Goal: Transaction & Acquisition: Obtain resource

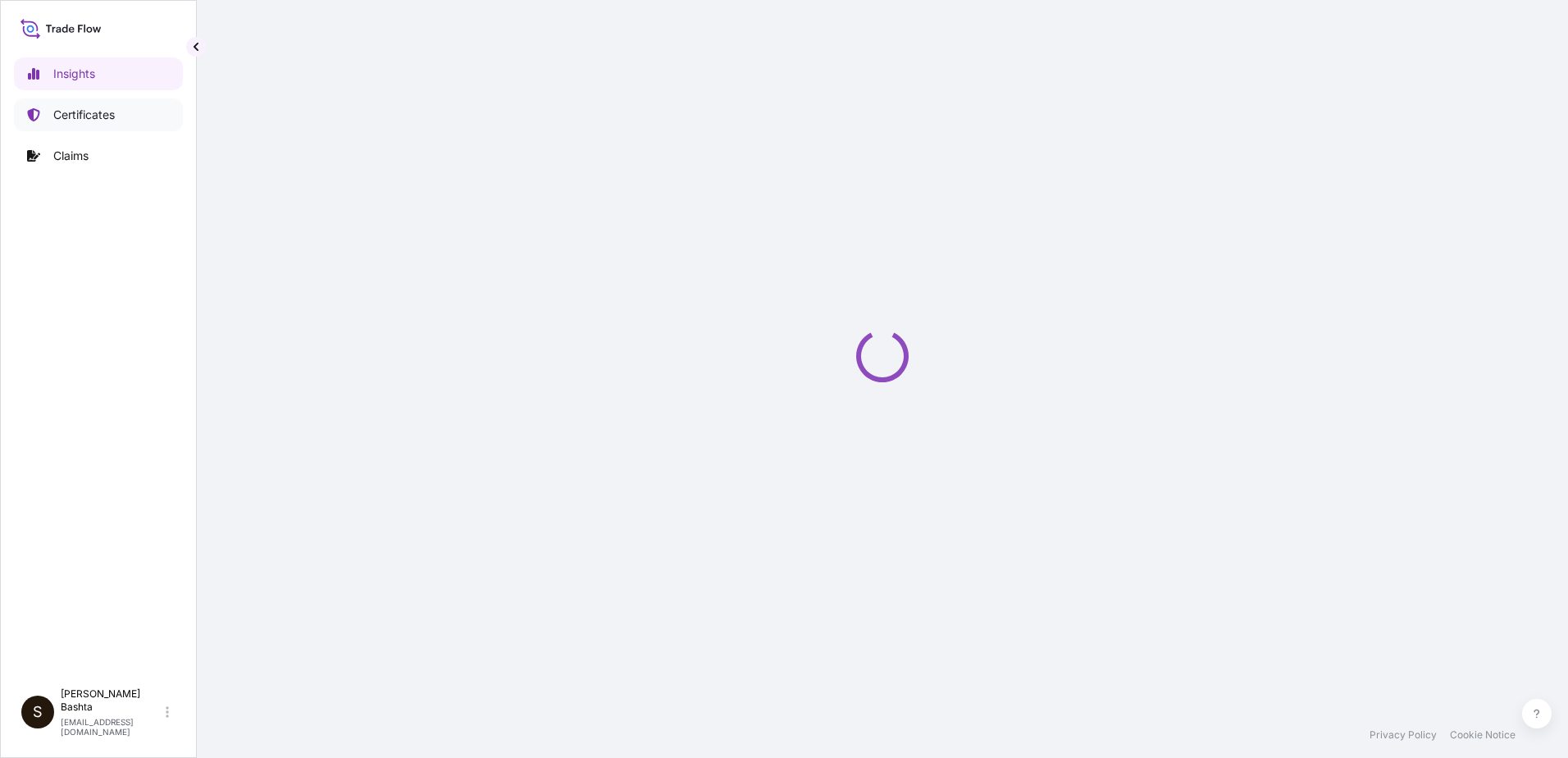
click at [86, 117] on p "Certificates" at bounding box center [84, 114] width 61 height 16
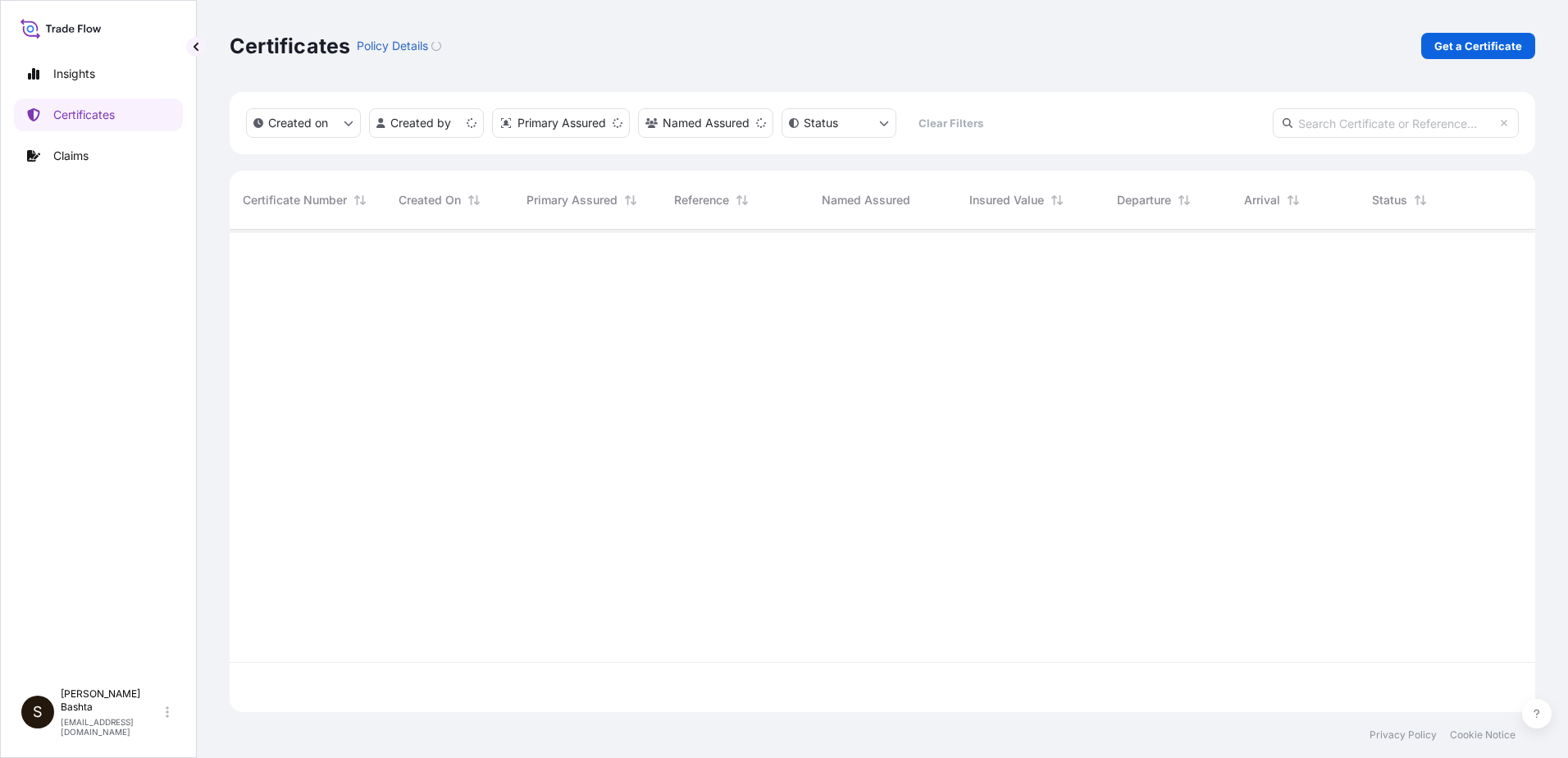
scroll to position [479, 1293]
click at [1469, 49] on p "Get a Certificate" at bounding box center [1478, 45] width 88 height 16
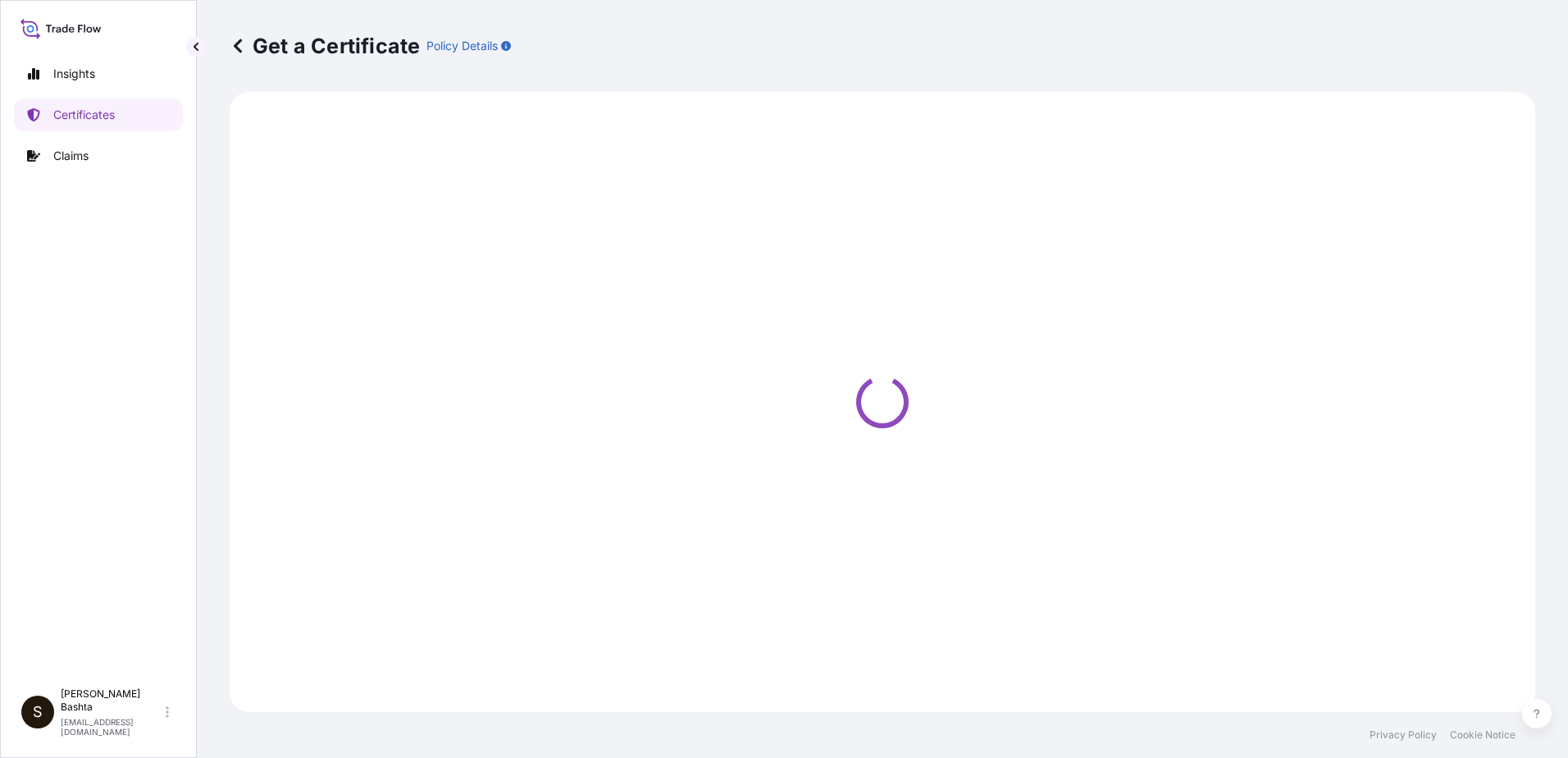
select select "Barge"
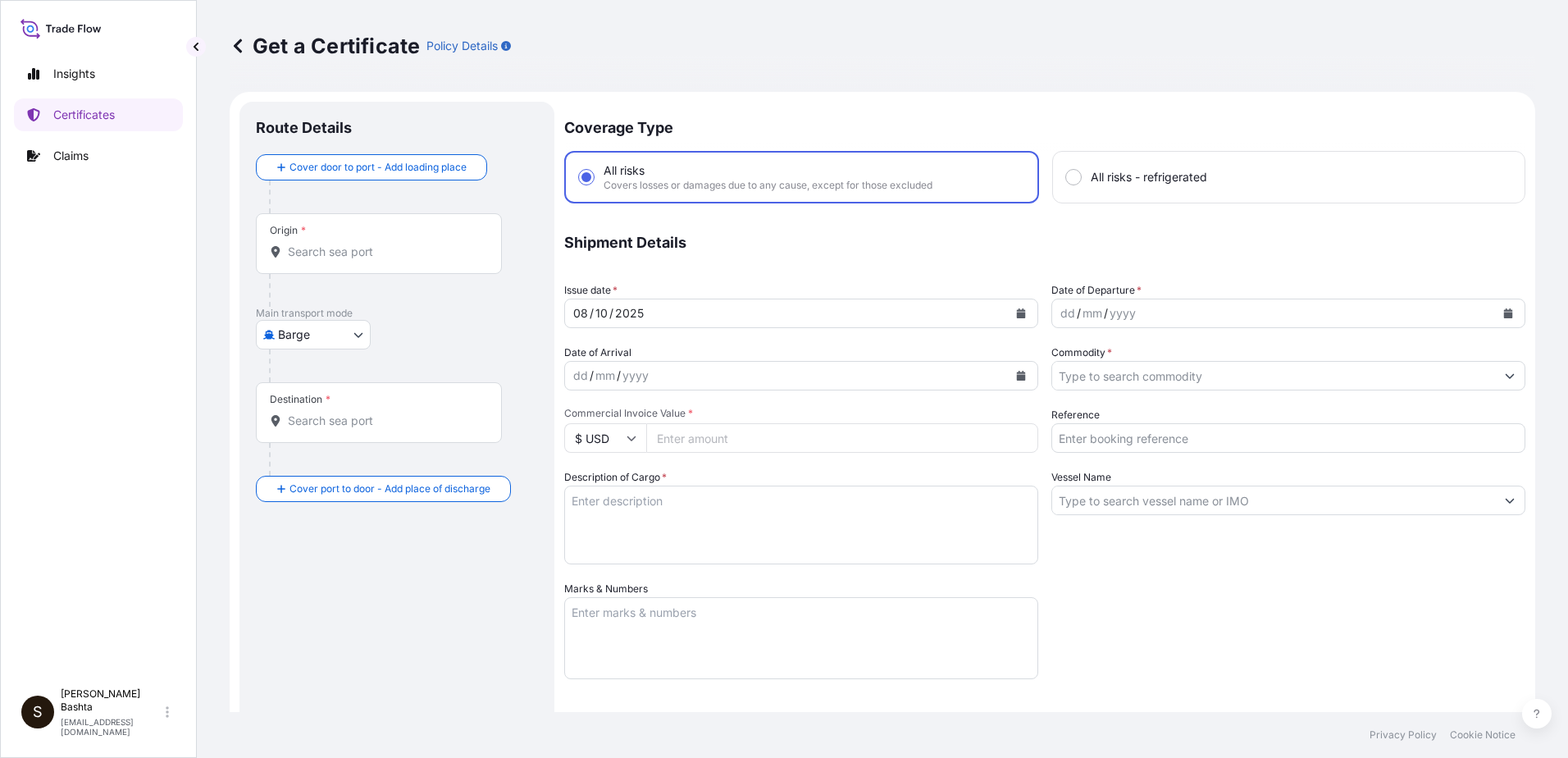
click at [308, 240] on div "Origin *" at bounding box center [378, 243] width 246 height 61
click at [308, 244] on input "Origin *" at bounding box center [384, 252] width 193 height 16
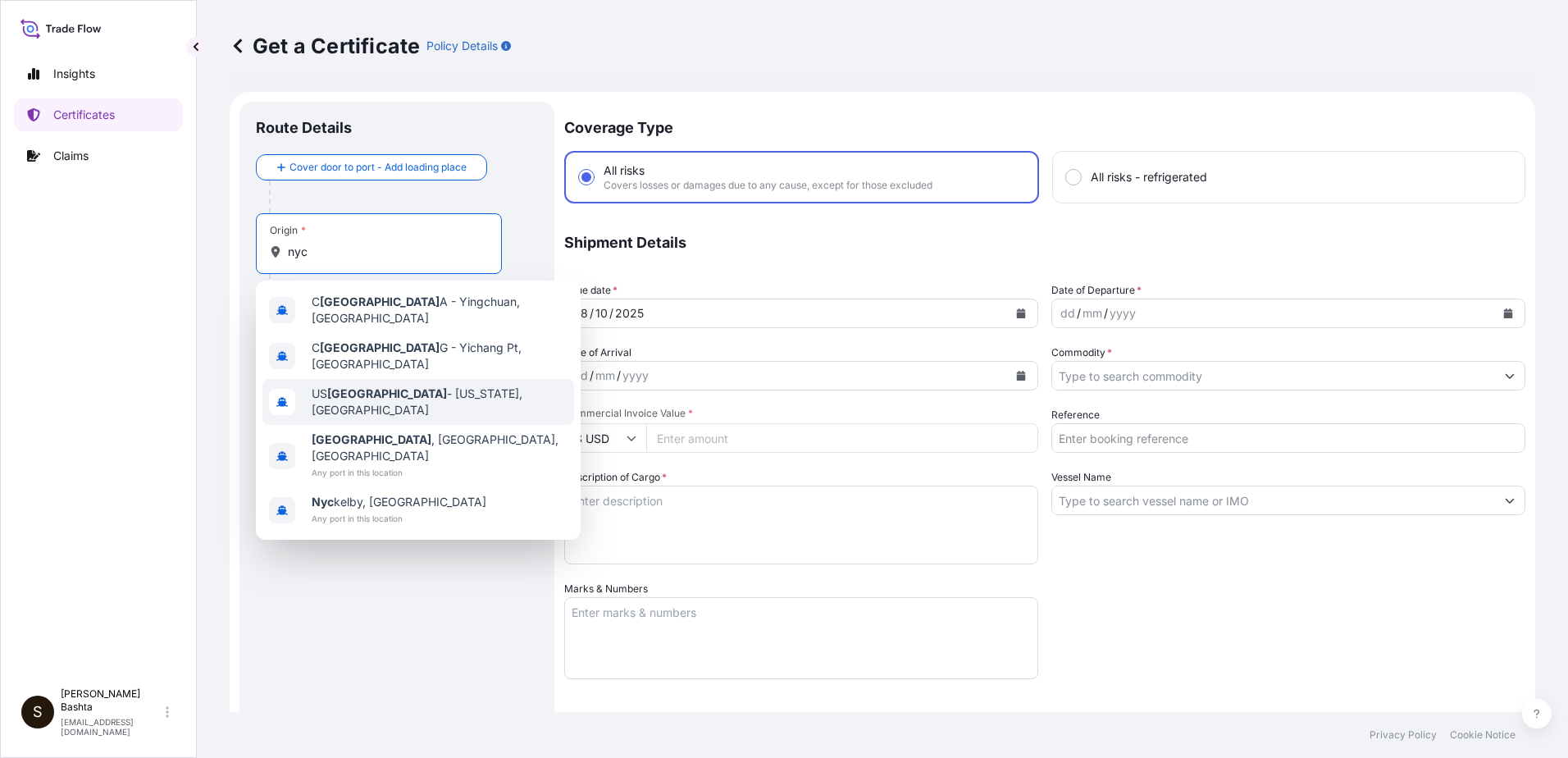
click at [373, 387] on span "US [GEOGRAPHIC_DATA] - [US_STATE], [GEOGRAPHIC_DATA]" at bounding box center [440, 402] width 256 height 32
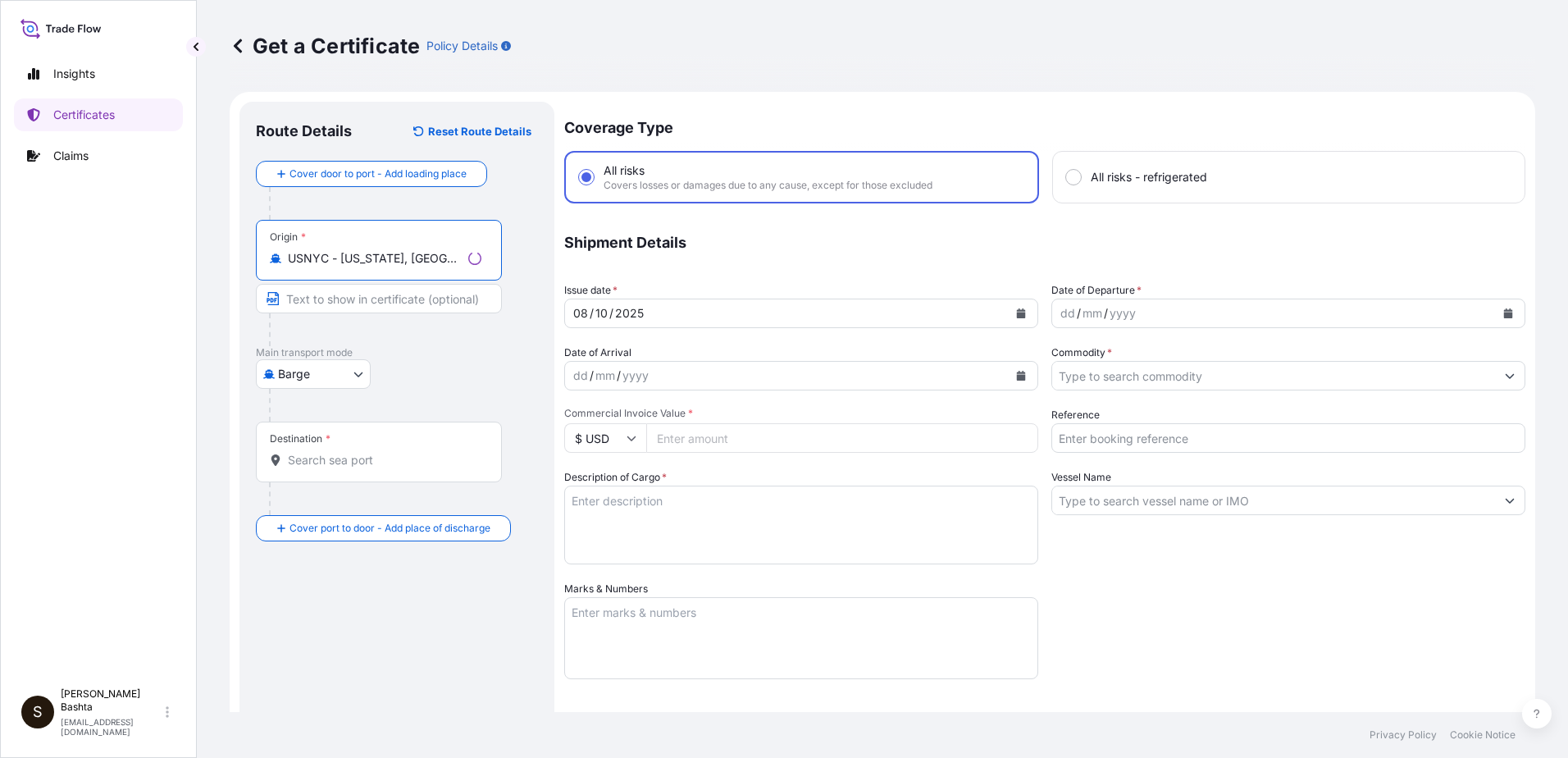
type input "USNYC - [US_STATE], [GEOGRAPHIC_DATA]"
click at [352, 374] on body "0 options available. 5 options available. Insights Certificates Claims S [PERSO…" at bounding box center [784, 379] width 1568 height 758
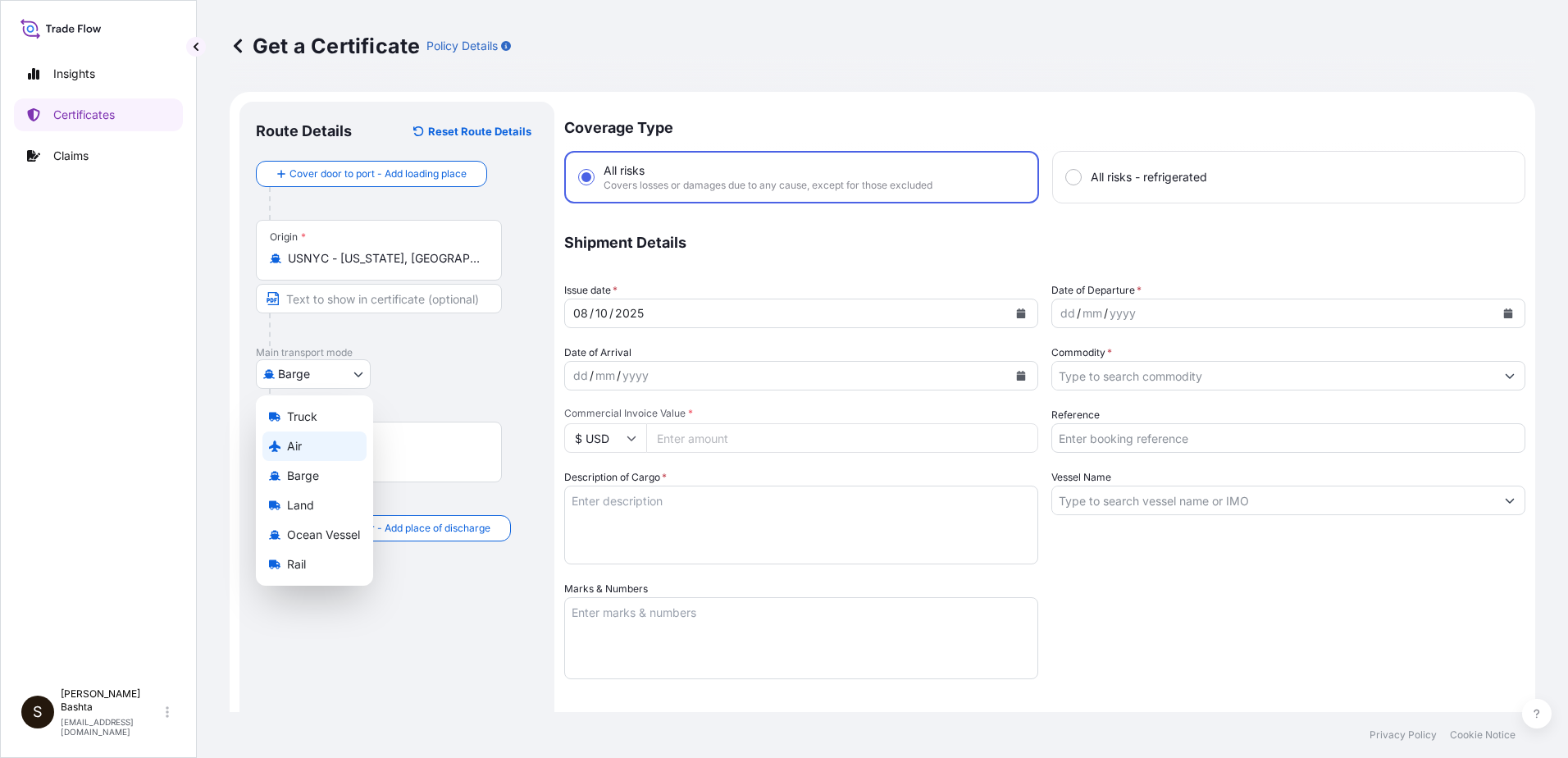
click at [305, 445] on div "Air" at bounding box center [314, 446] width 104 height 30
select select "Air"
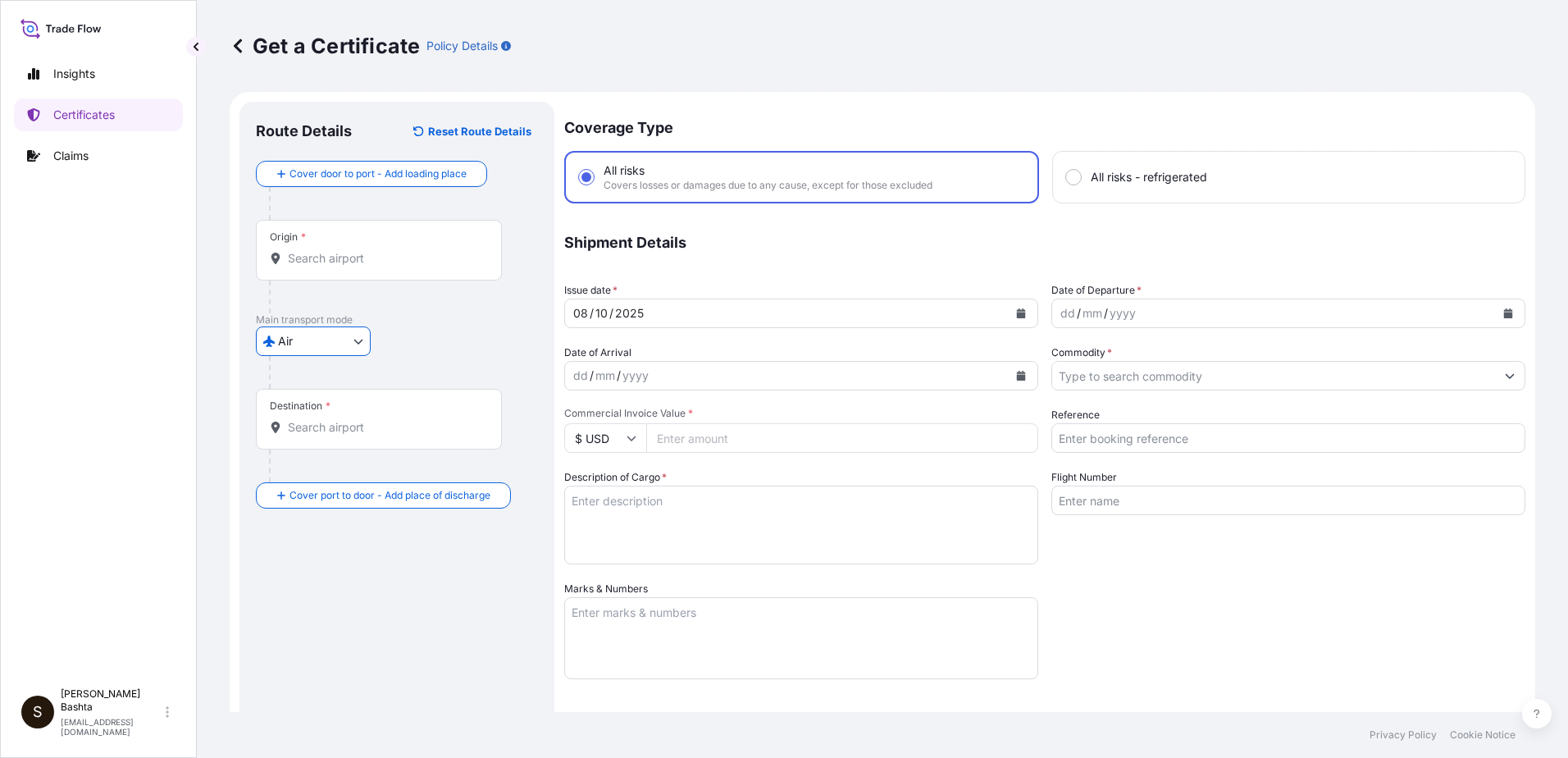
click at [319, 437] on div "Destination *" at bounding box center [378, 419] width 246 height 61
click at [319, 436] on input "Destination *" at bounding box center [384, 427] width 193 height 16
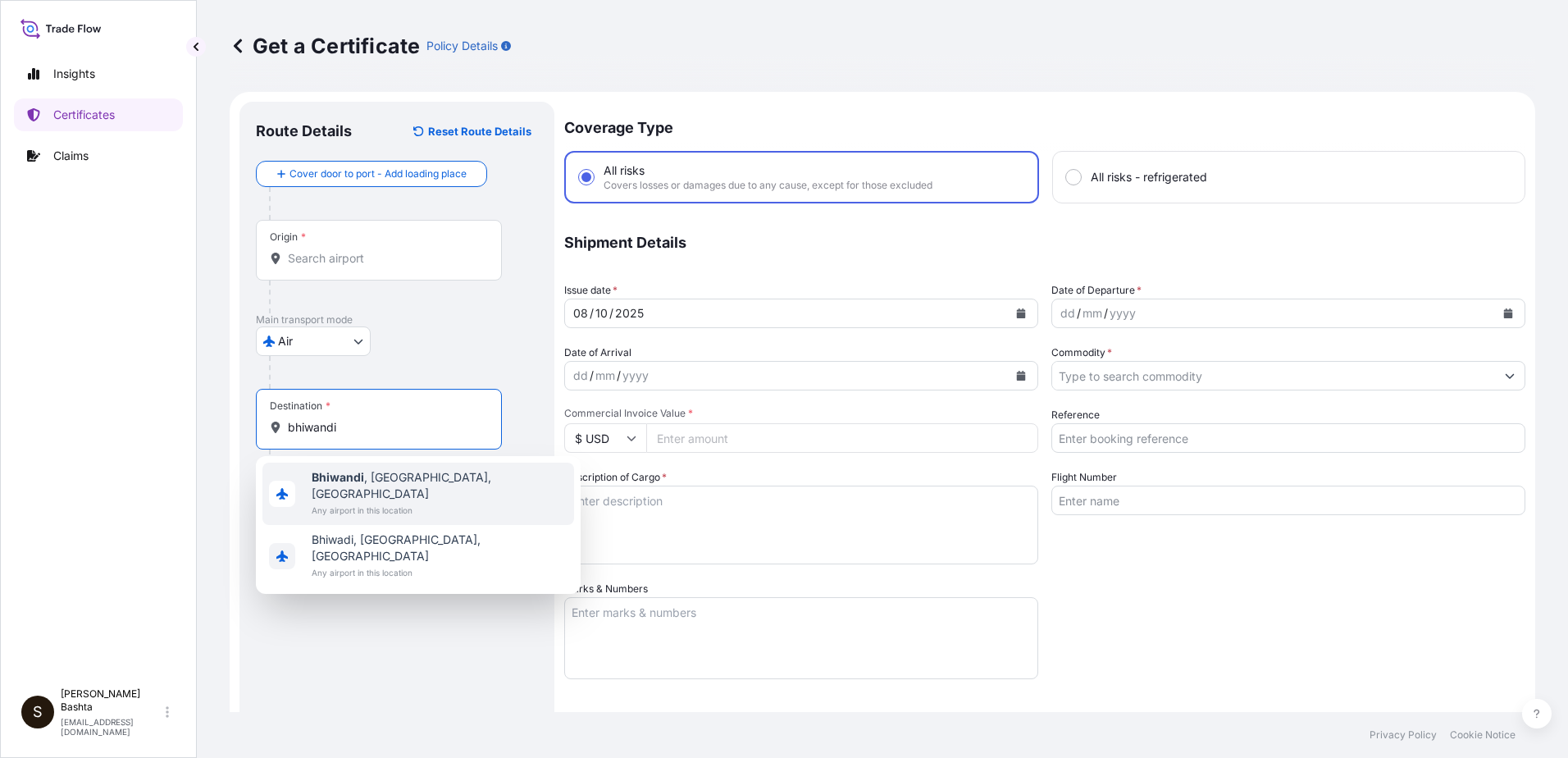
click at [412, 476] on span "[GEOGRAPHIC_DATA] , [GEOGRAPHIC_DATA], [GEOGRAPHIC_DATA]" at bounding box center [440, 485] width 256 height 32
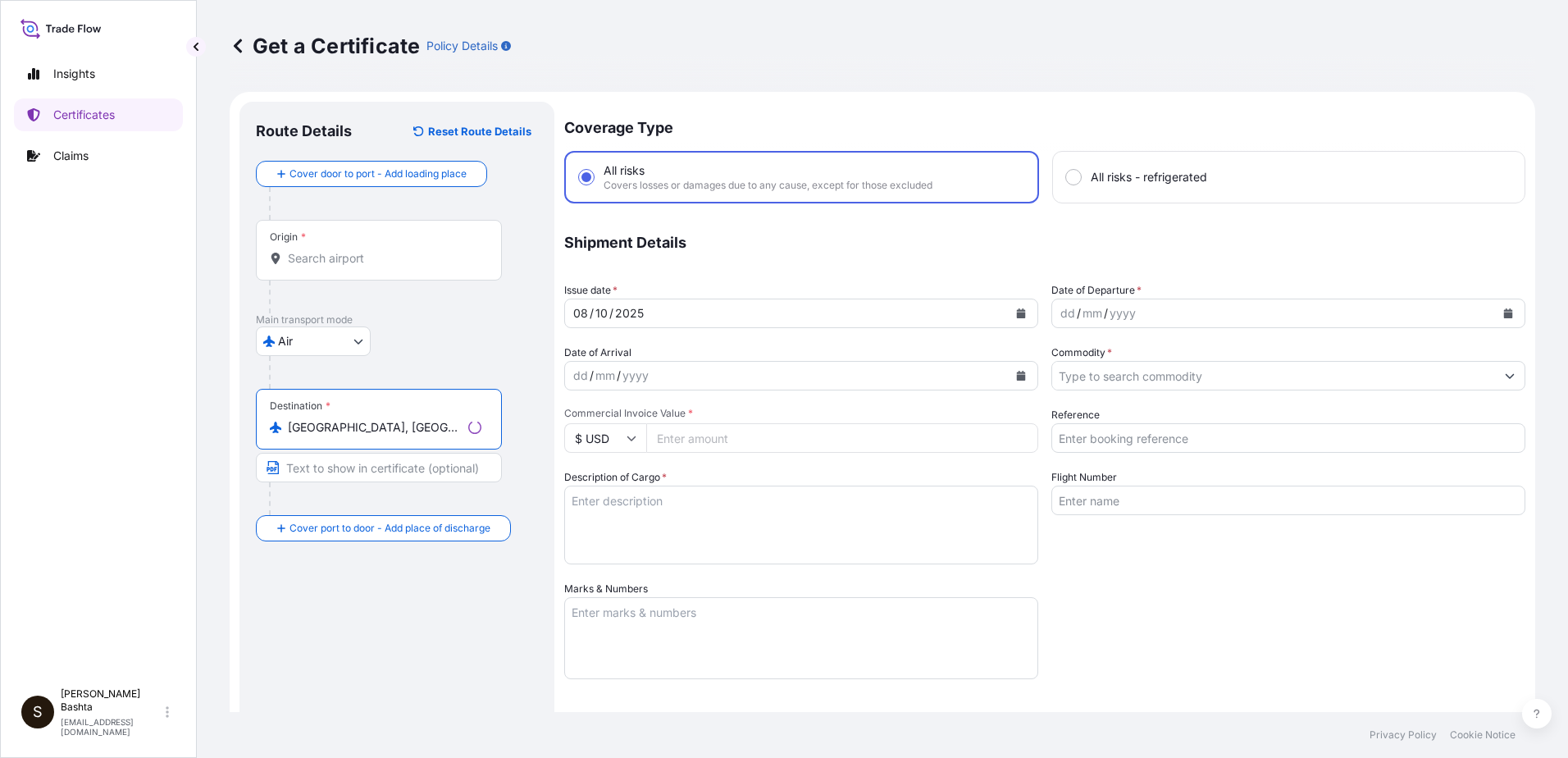
type input "[GEOGRAPHIC_DATA], [GEOGRAPHIC_DATA], [GEOGRAPHIC_DATA]"
click at [1058, 312] on div "dd" at bounding box center [1067, 313] width 18 height 20
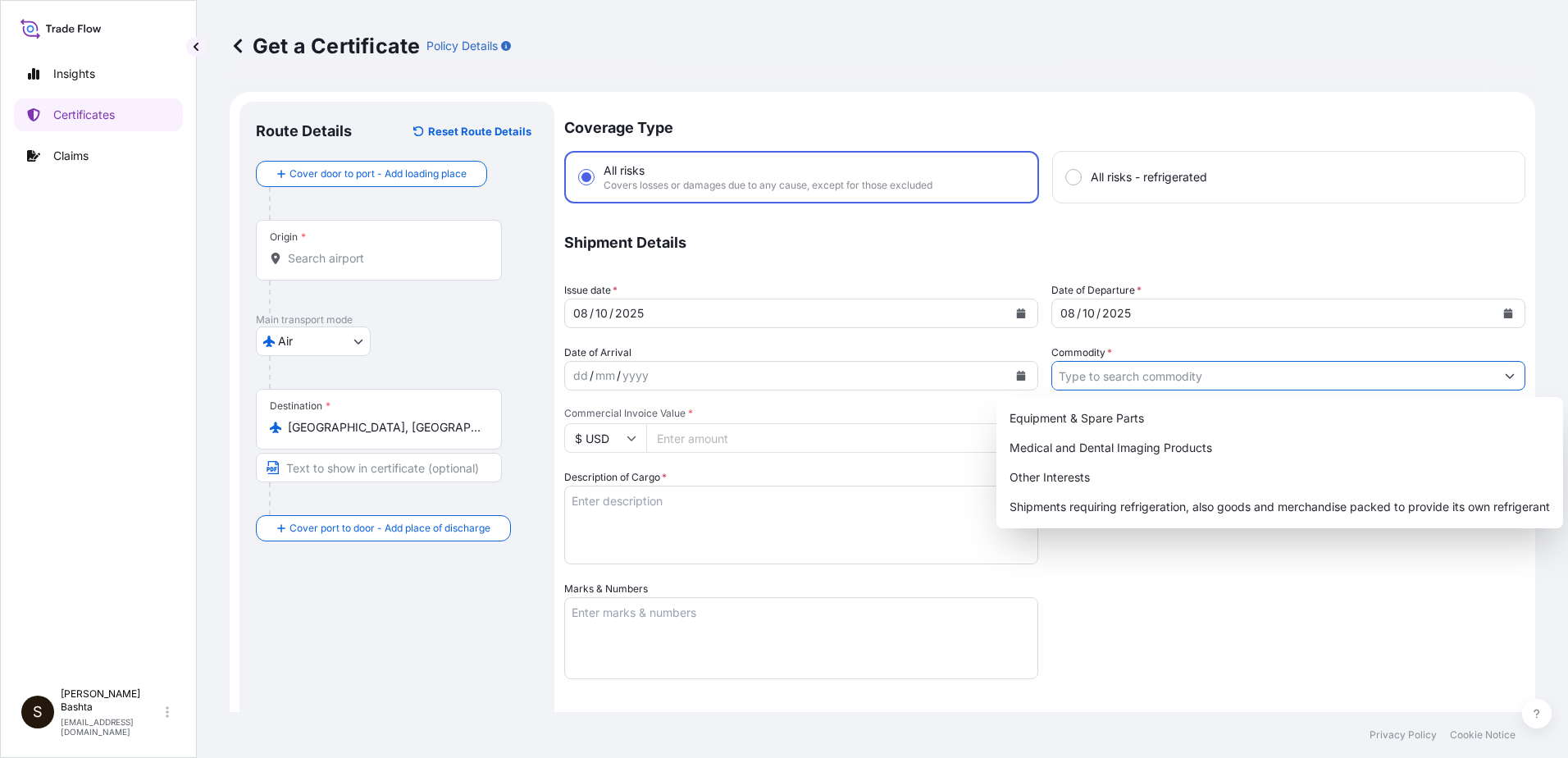
click at [1502, 372] on button "Show suggestions" at bounding box center [1509, 375] width 30 height 30
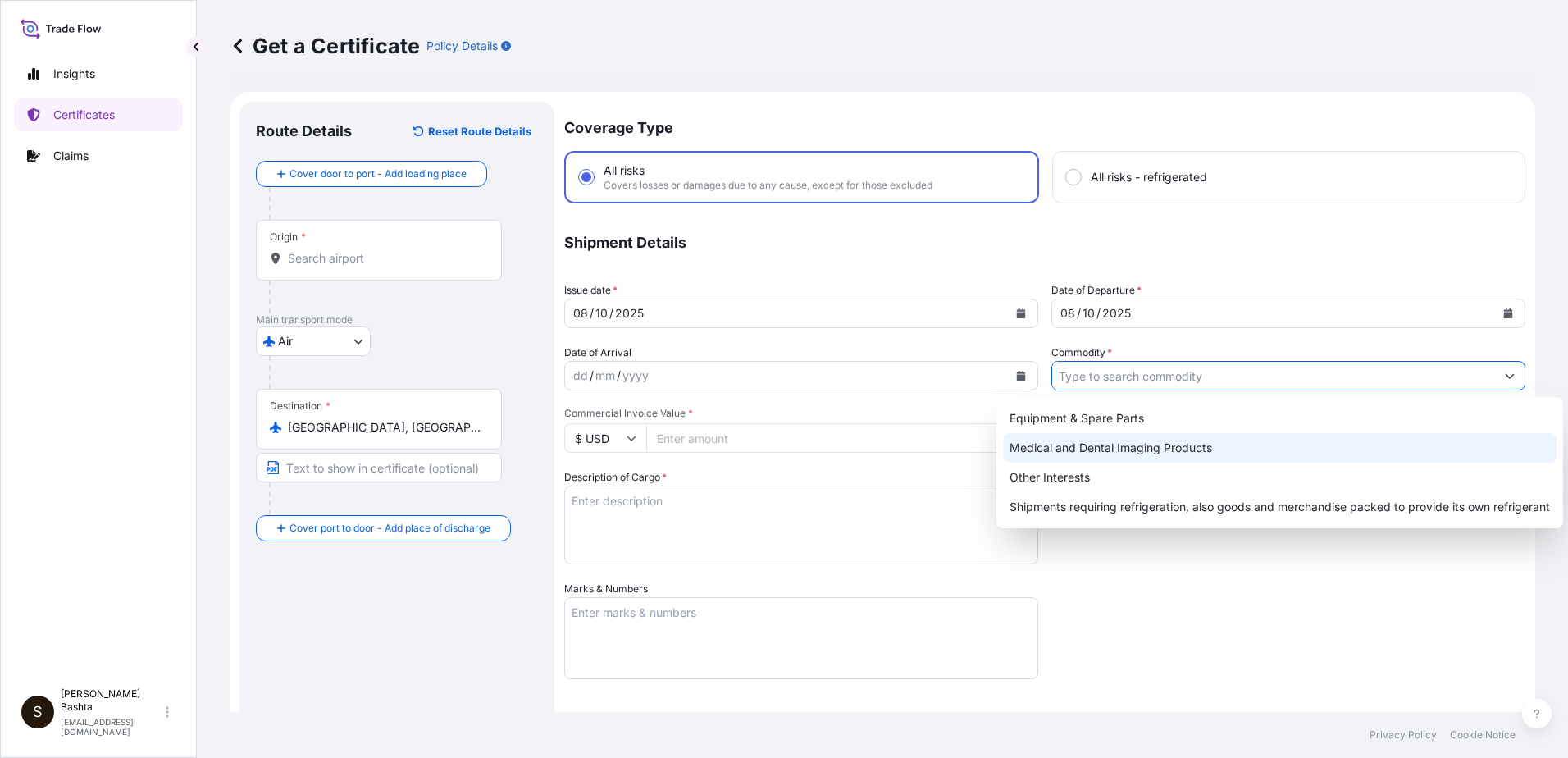
click at [1173, 446] on div "Medical and Dental Imaging Products" at bounding box center [1279, 448] width 553 height 30
type input "Medical and Dental Imaging Products"
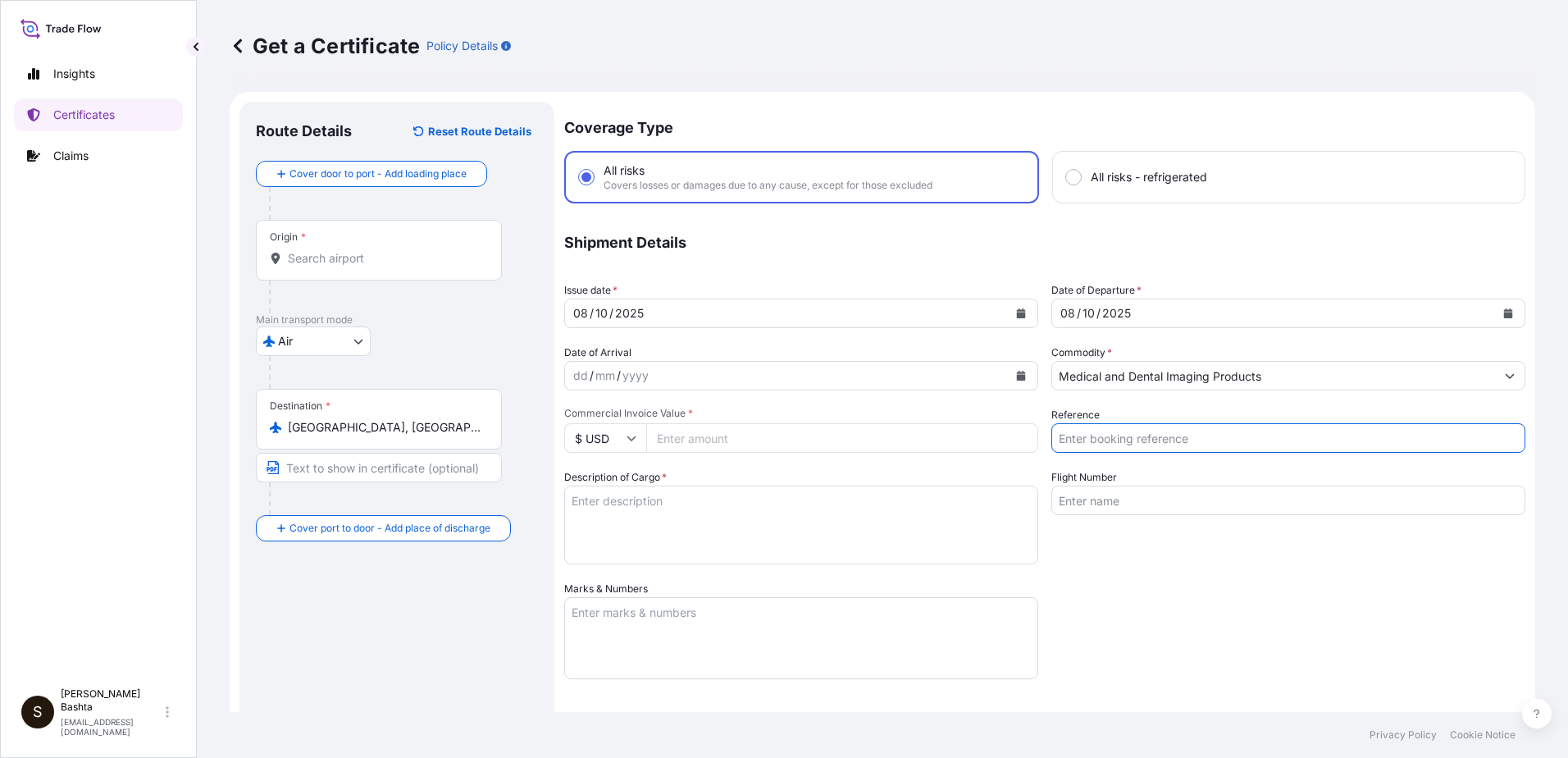
click at [1127, 439] on input "Reference" at bounding box center [1288, 438] width 474 height 30
type input "21244574"
click at [694, 435] on input "Commercial Invoice Value *" at bounding box center [842, 438] width 392 height 30
type input "5748.53"
click at [597, 508] on textarea "Description of Cargo *" at bounding box center [801, 525] width 474 height 78
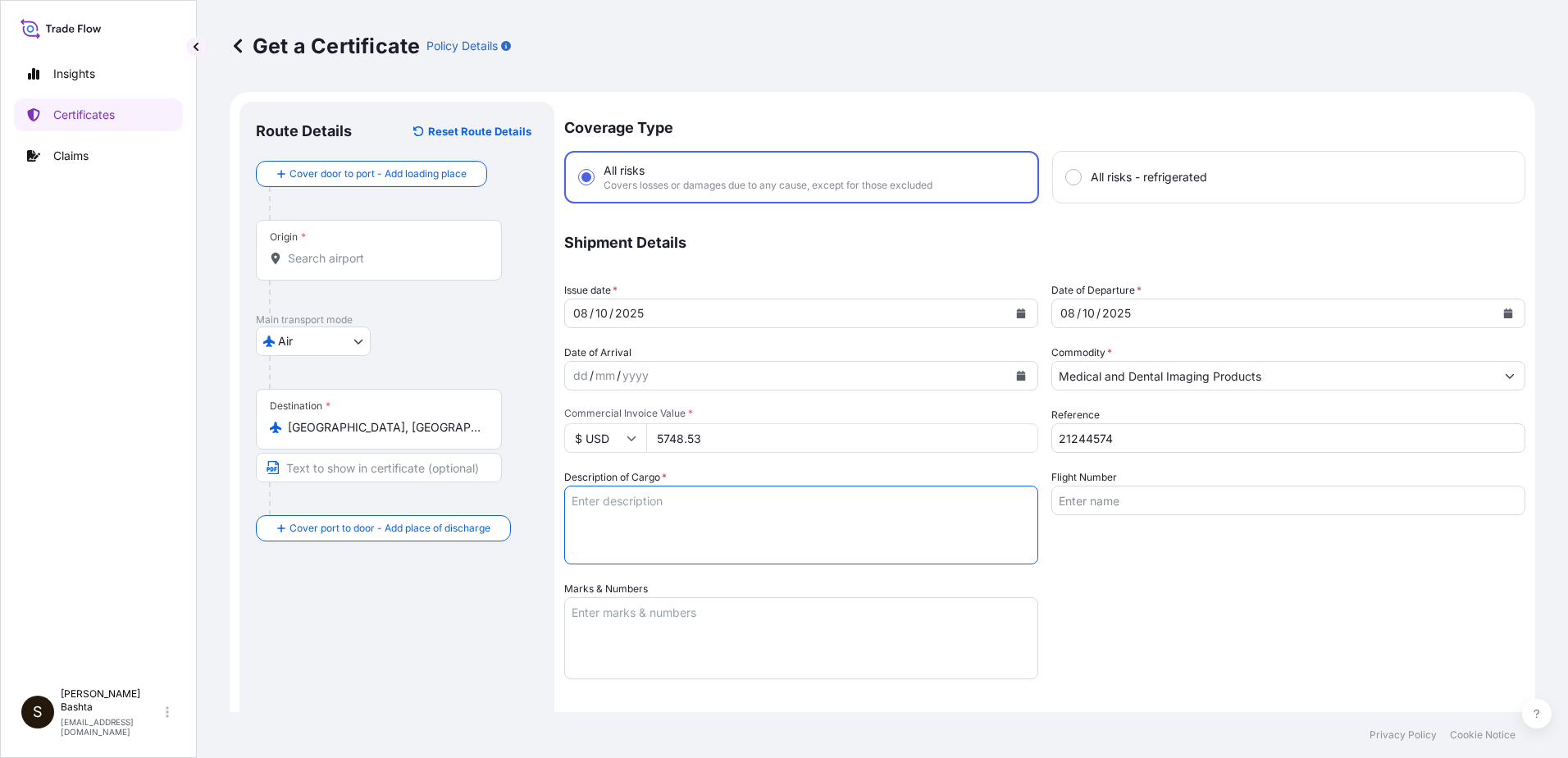
click at [592, 502] on textarea "Description of Cargo *" at bounding box center [801, 525] width 474 height 78
click at [595, 502] on textarea "Description of Cargo *" at bounding box center [801, 525] width 474 height 78
drag, startPoint x: 595, startPoint y: 502, endPoint x: 609, endPoint y: 500, distance: 14.1
click at [609, 500] on textarea "Description of Cargo *" at bounding box center [801, 525] width 474 height 78
click at [633, 501] on textarea "Description of Cargo *" at bounding box center [801, 525] width 474 height 78
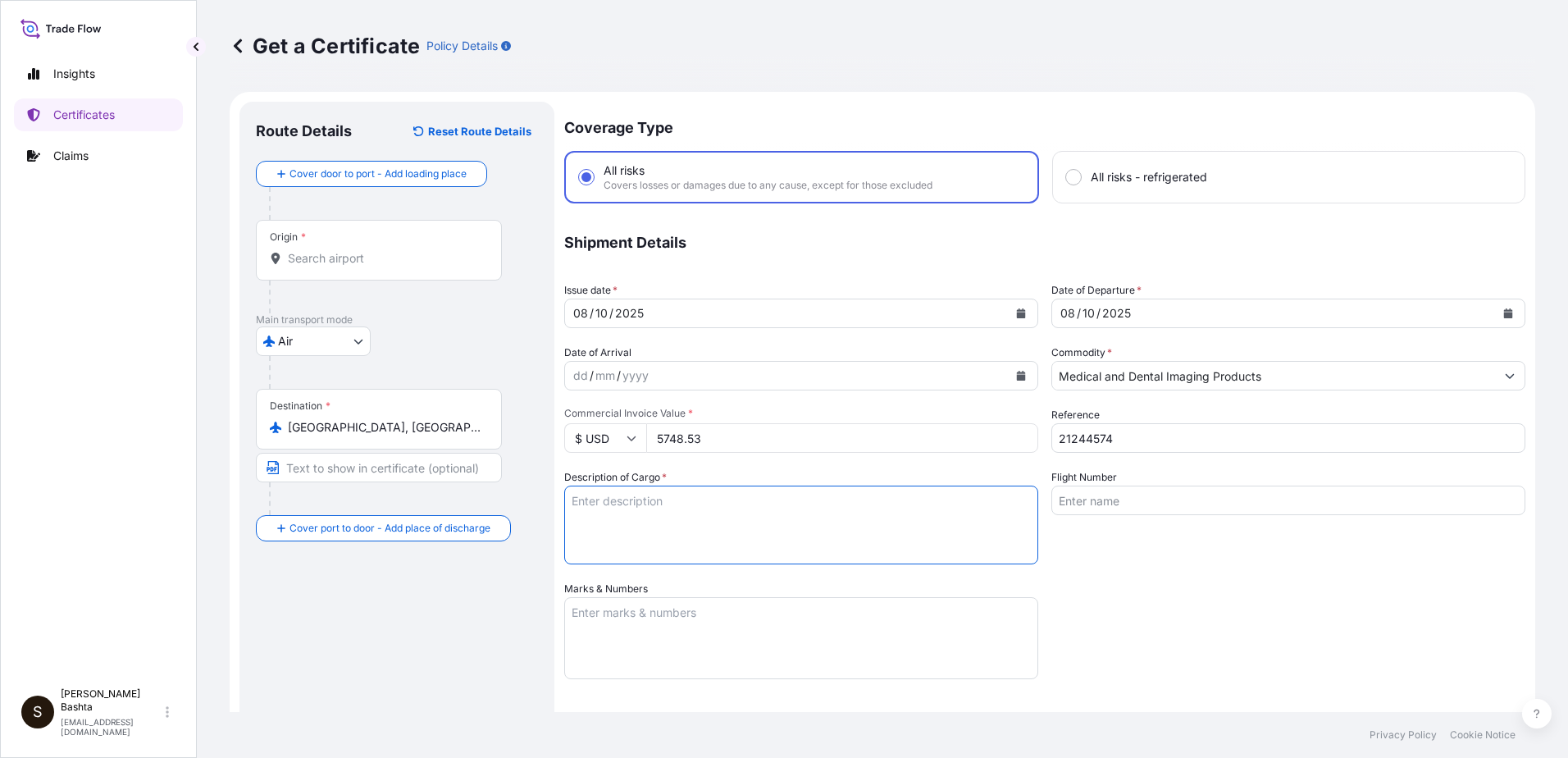
click at [633, 501] on textarea "Description of Cargo *" at bounding box center [801, 525] width 474 height 78
click at [586, 508] on textarea "Description of Cargo *" at bounding box center [801, 525] width 474 height 78
type textarea "MEDICAL AND DENTAL IMAGING PRODUCTS"
click at [606, 610] on textarea "Marks & Numbers" at bounding box center [801, 638] width 474 height 82
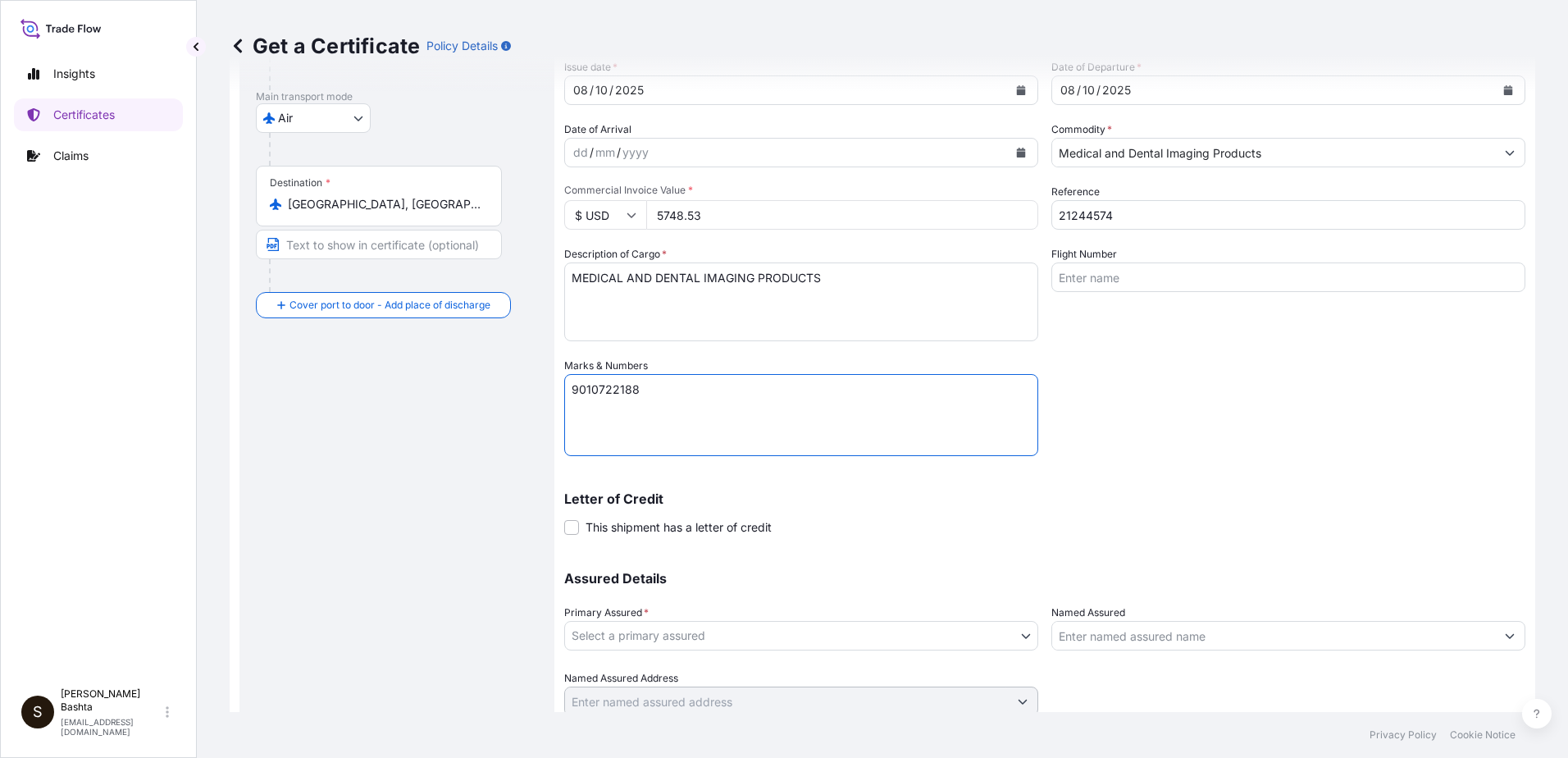
scroll to position [283, 0]
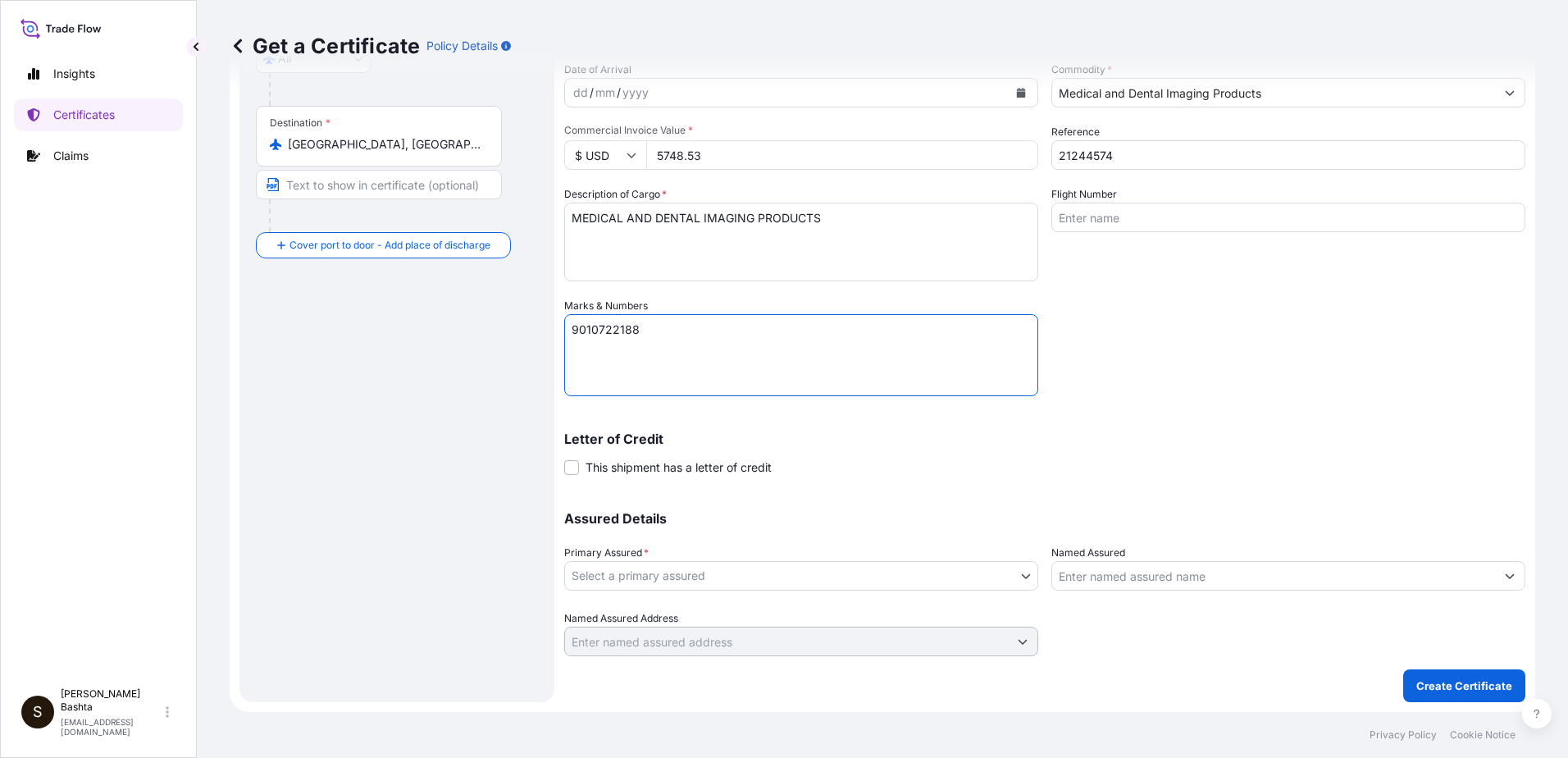
type textarea "9010722188"
click at [1019, 580] on body "Insights Certificates Claims S [PERSON_NAME] [PERSON_NAME][EMAIL_ADDRESS][PERSO…" at bounding box center [784, 379] width 1568 height 758
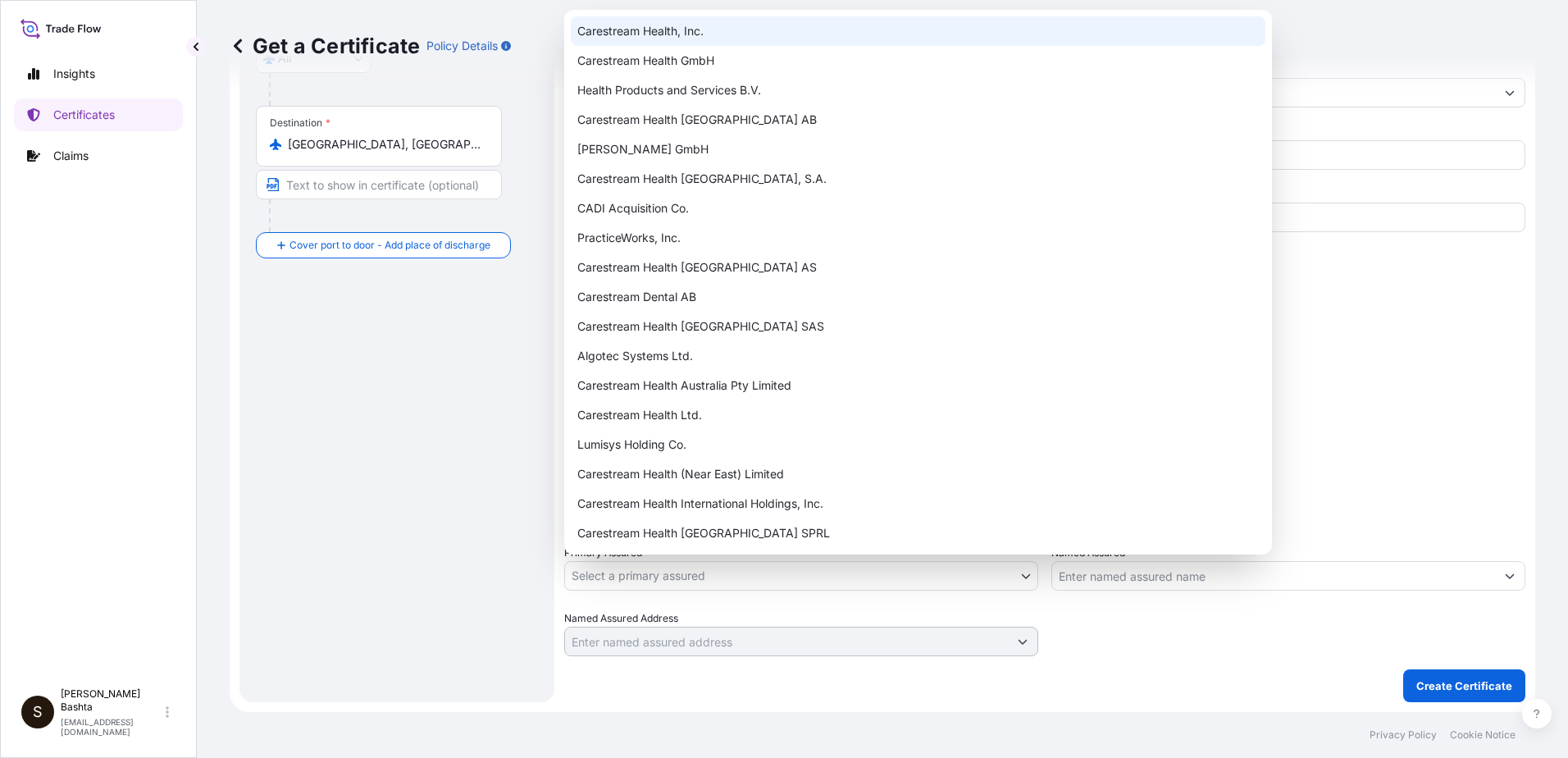
click at [679, 30] on div "Carestream Health, Inc." at bounding box center [918, 31] width 695 height 30
select select "32008"
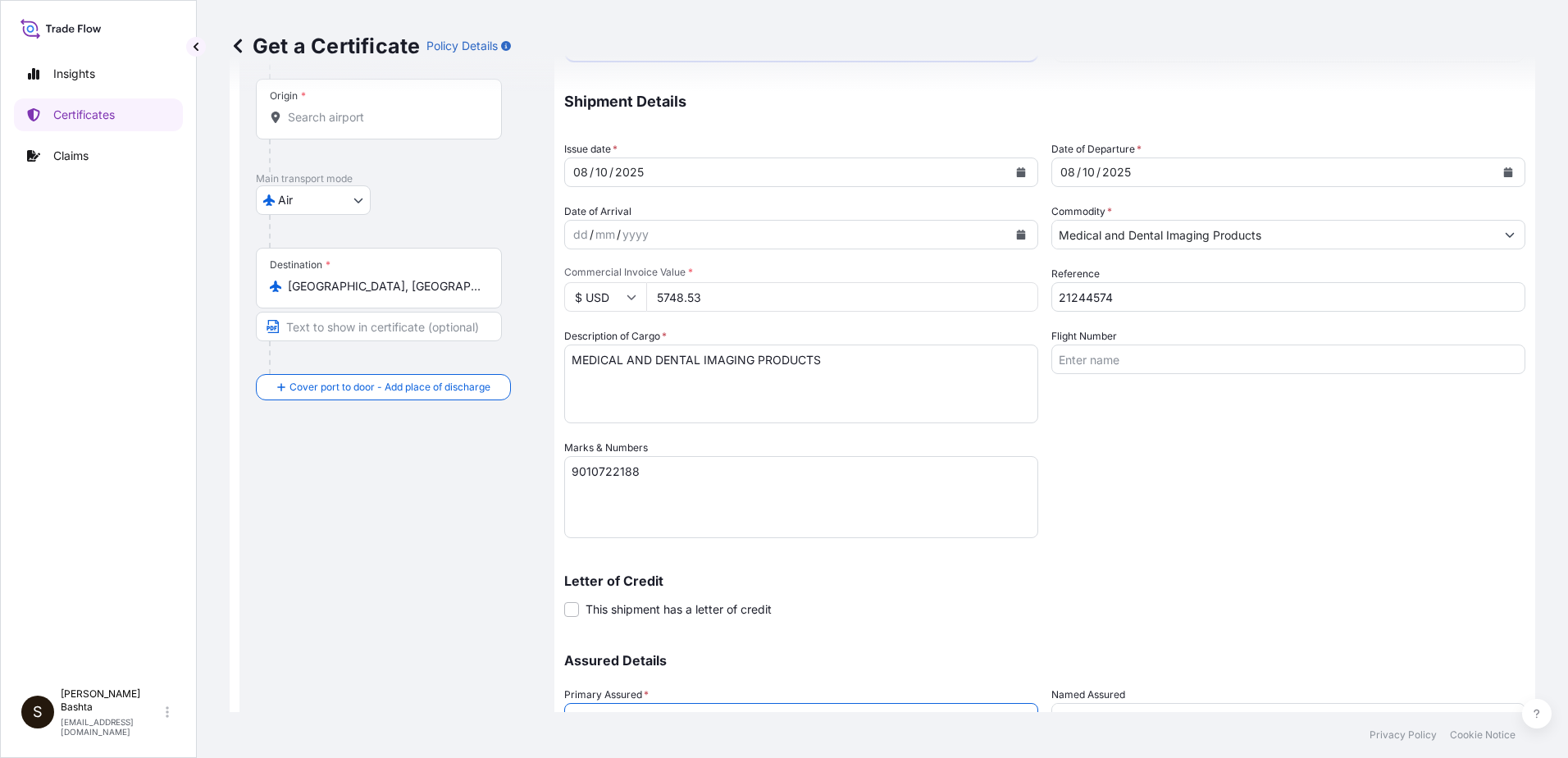
scroll to position [0, 0]
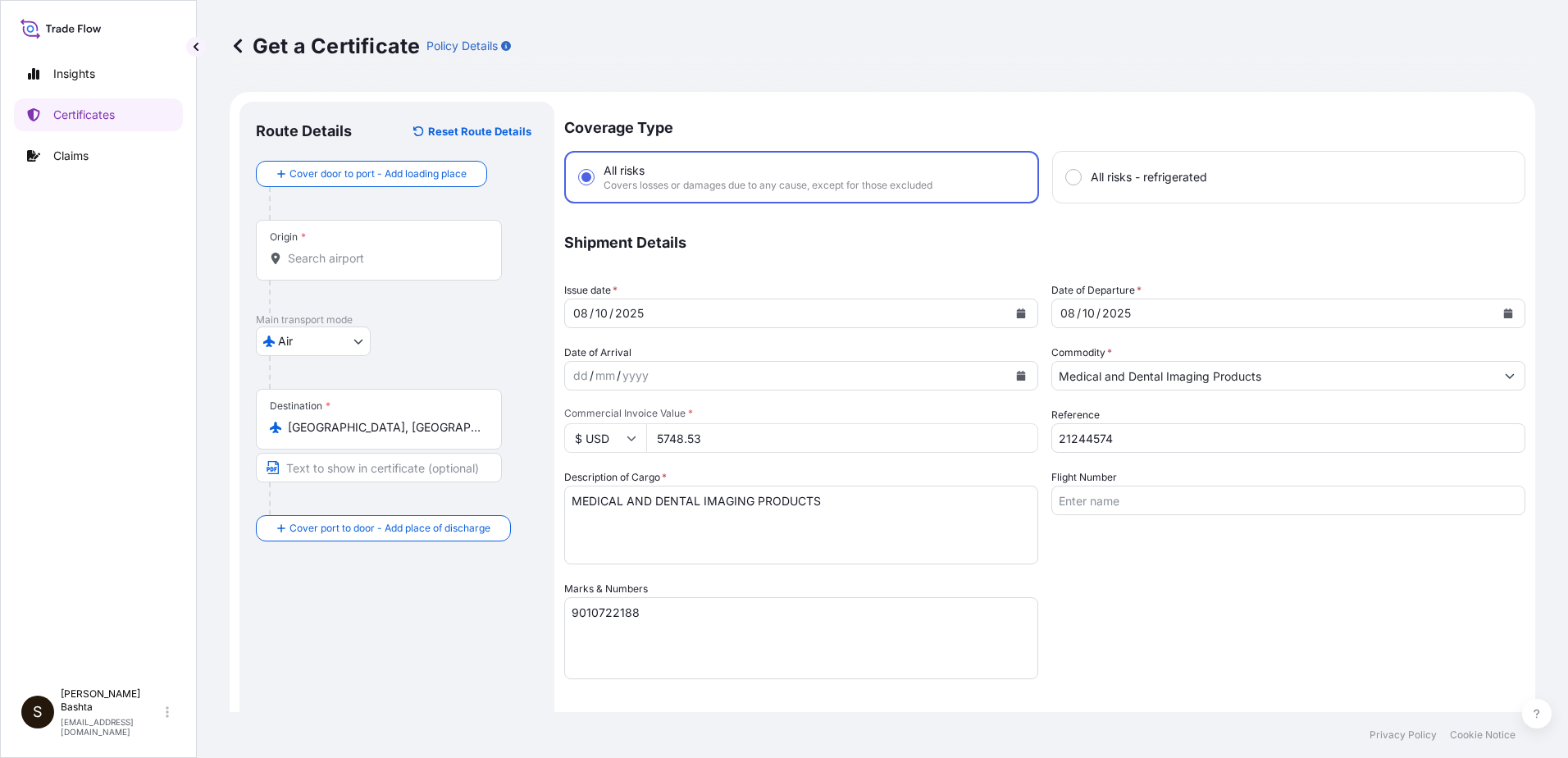
click at [315, 252] on input "Origin *" at bounding box center [384, 257] width 193 height 16
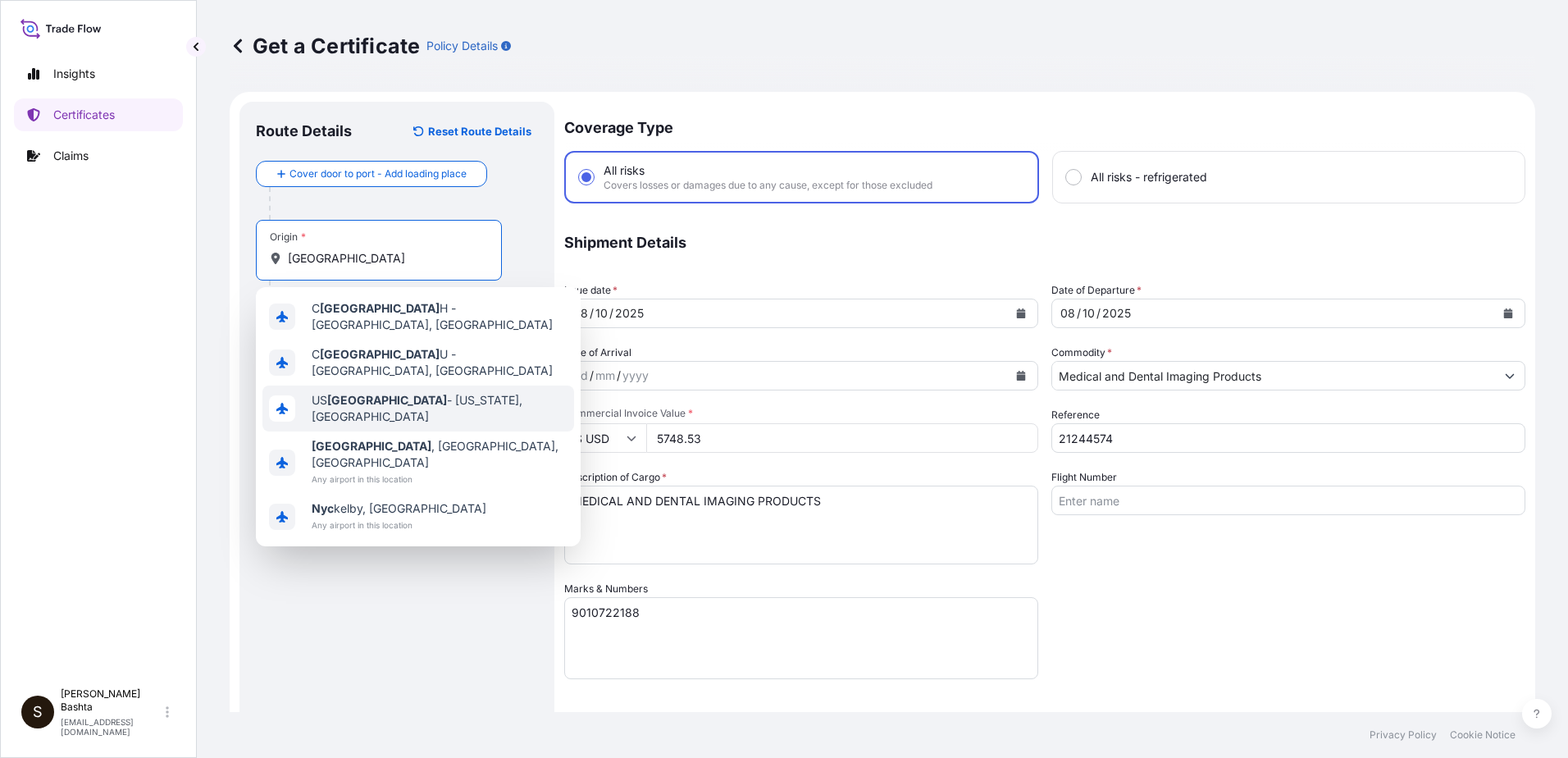
click at [424, 396] on span "US [GEOGRAPHIC_DATA] - [US_STATE], [GEOGRAPHIC_DATA]" at bounding box center [440, 408] width 256 height 32
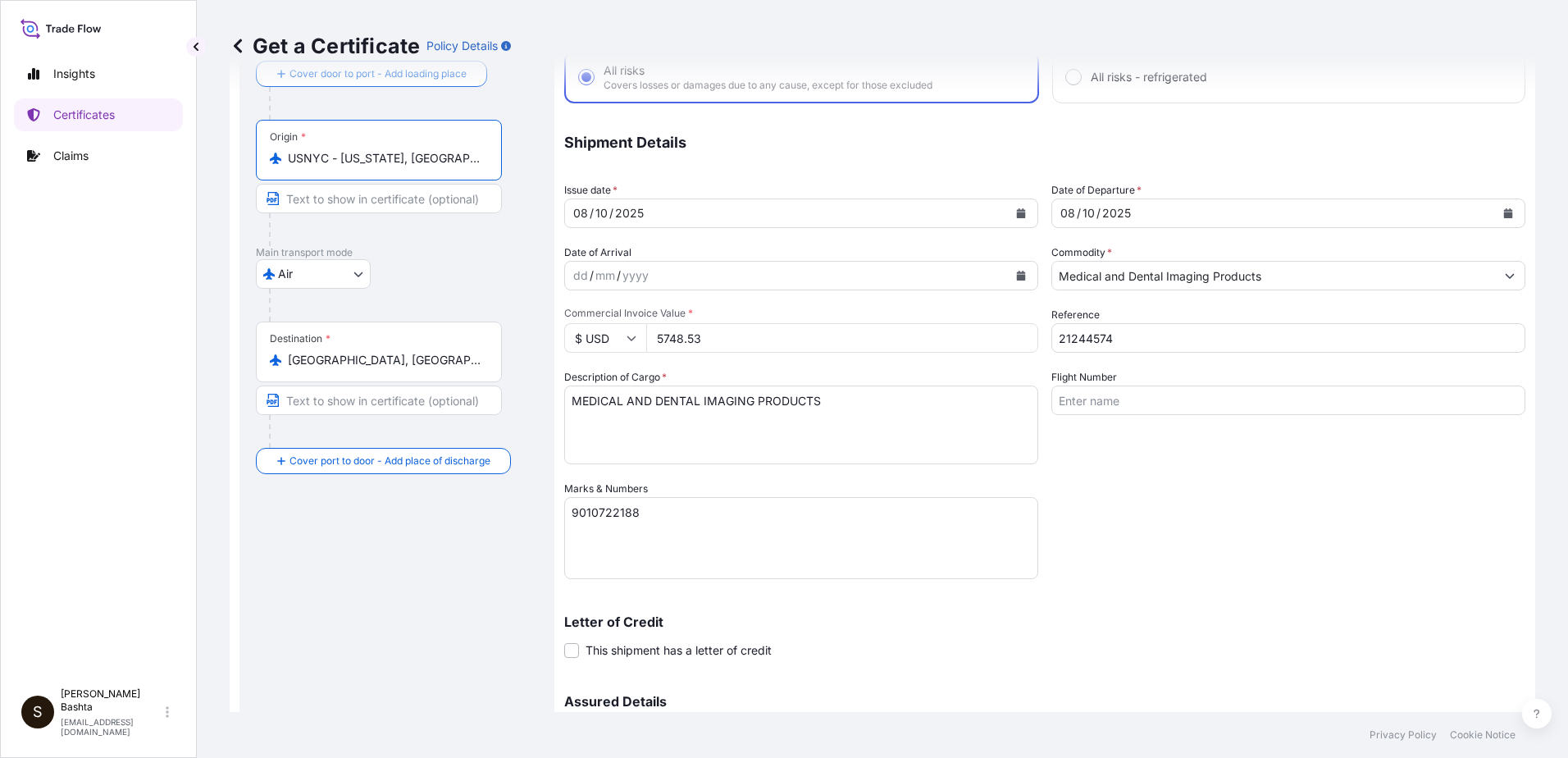
scroll to position [283, 0]
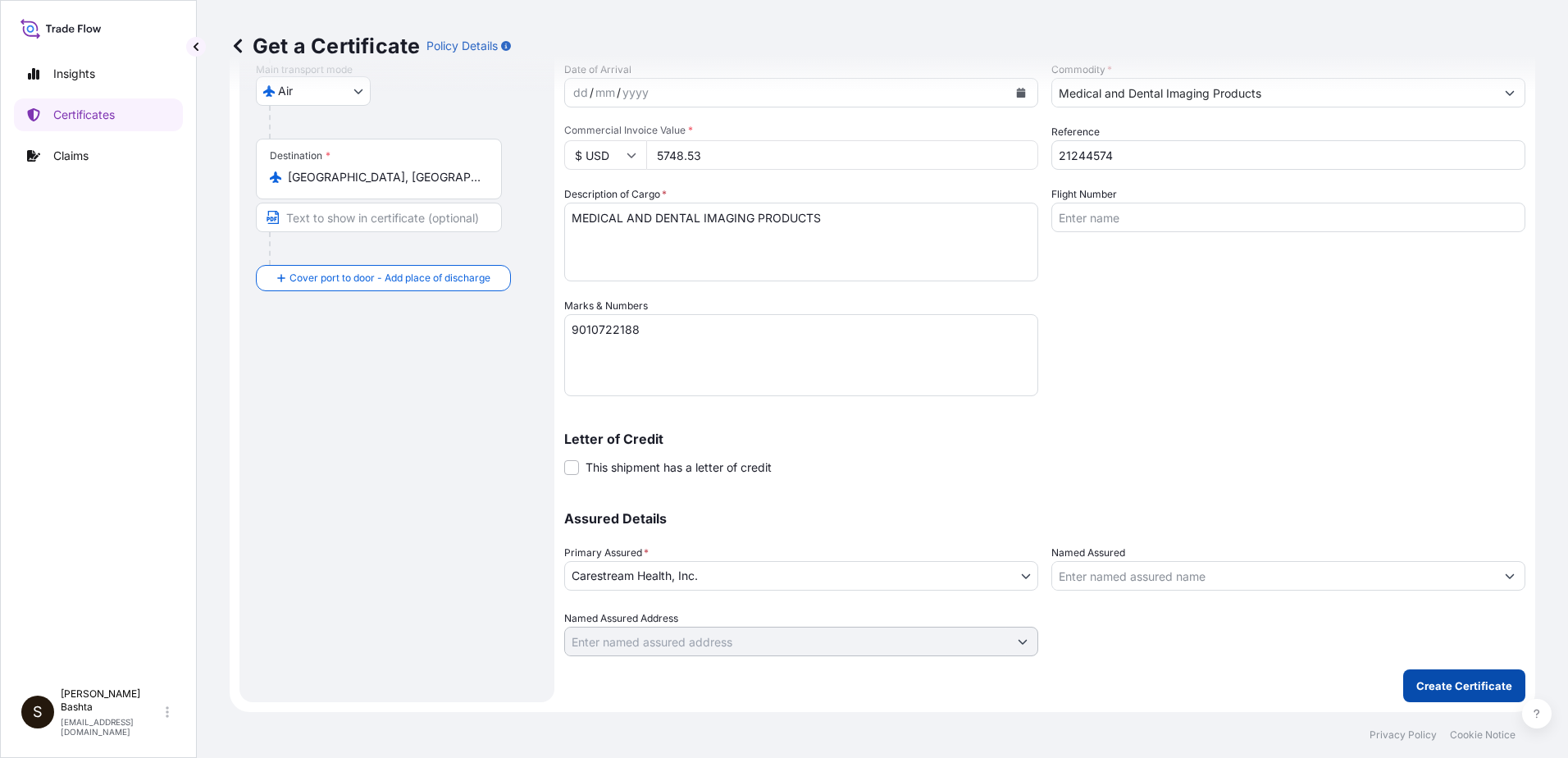
type input "USNYC - [US_STATE], [GEOGRAPHIC_DATA]"
click at [1462, 689] on p "Create Certificate" at bounding box center [1464, 686] width 96 height 16
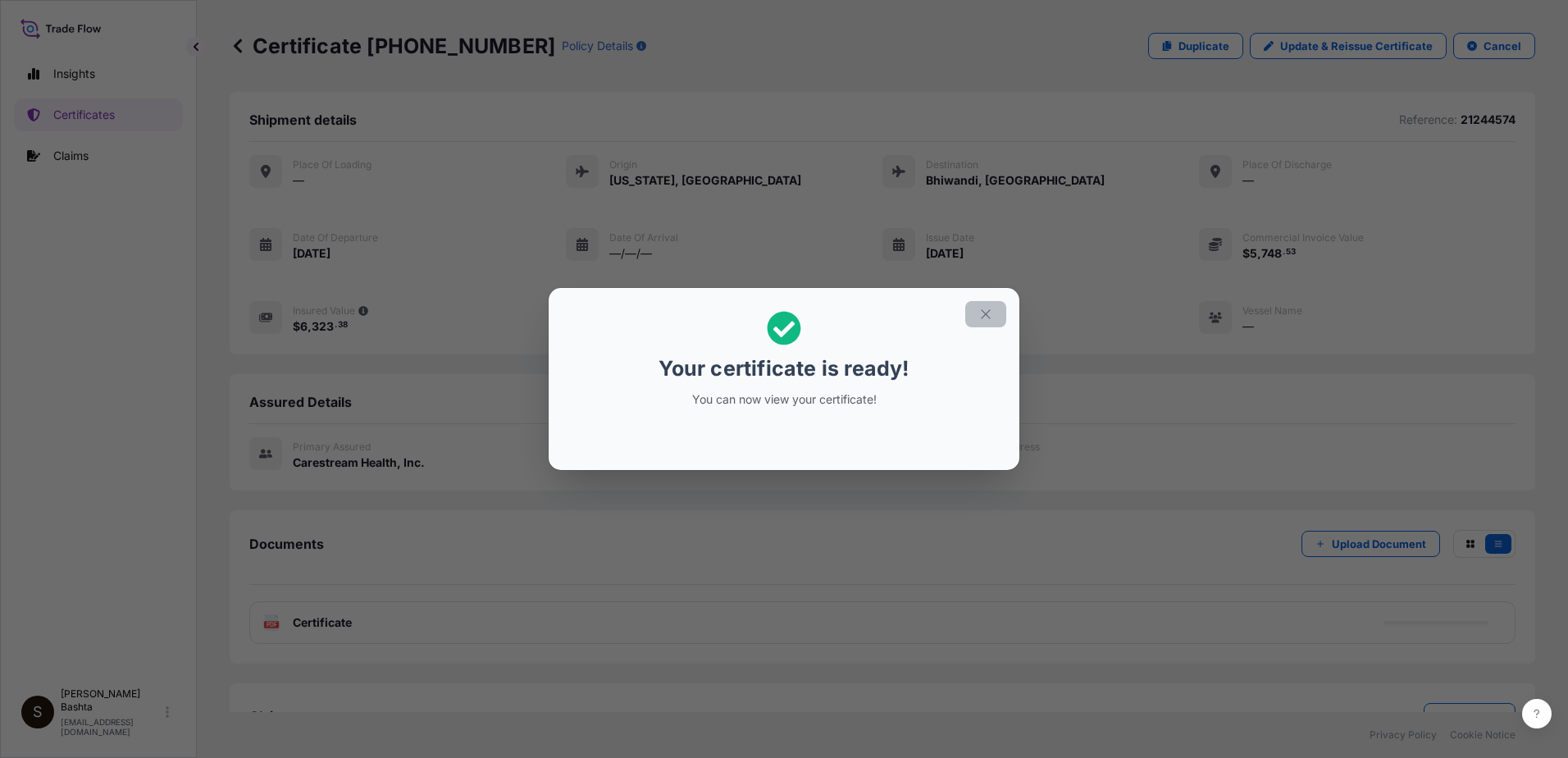
click at [992, 315] on icon "button" at bounding box center [985, 314] width 14 height 14
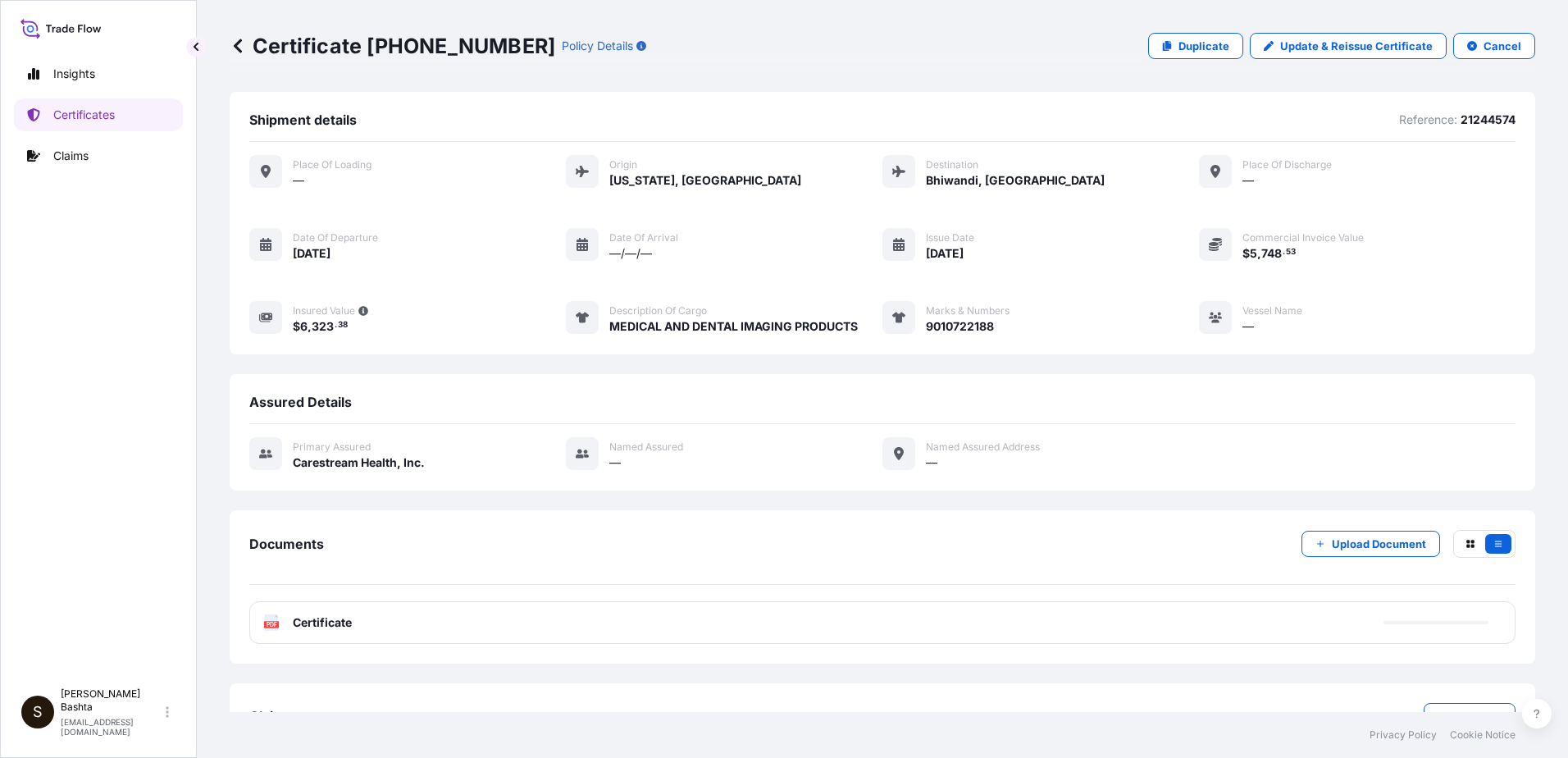
click at [269, 622] on text "PDF" at bounding box center [272, 624] width 11 height 6
click at [269, 622] on text "PDF" at bounding box center [272, 624] width 11 height 6
click at [270, 621] on icon at bounding box center [272, 622] width 14 height 16
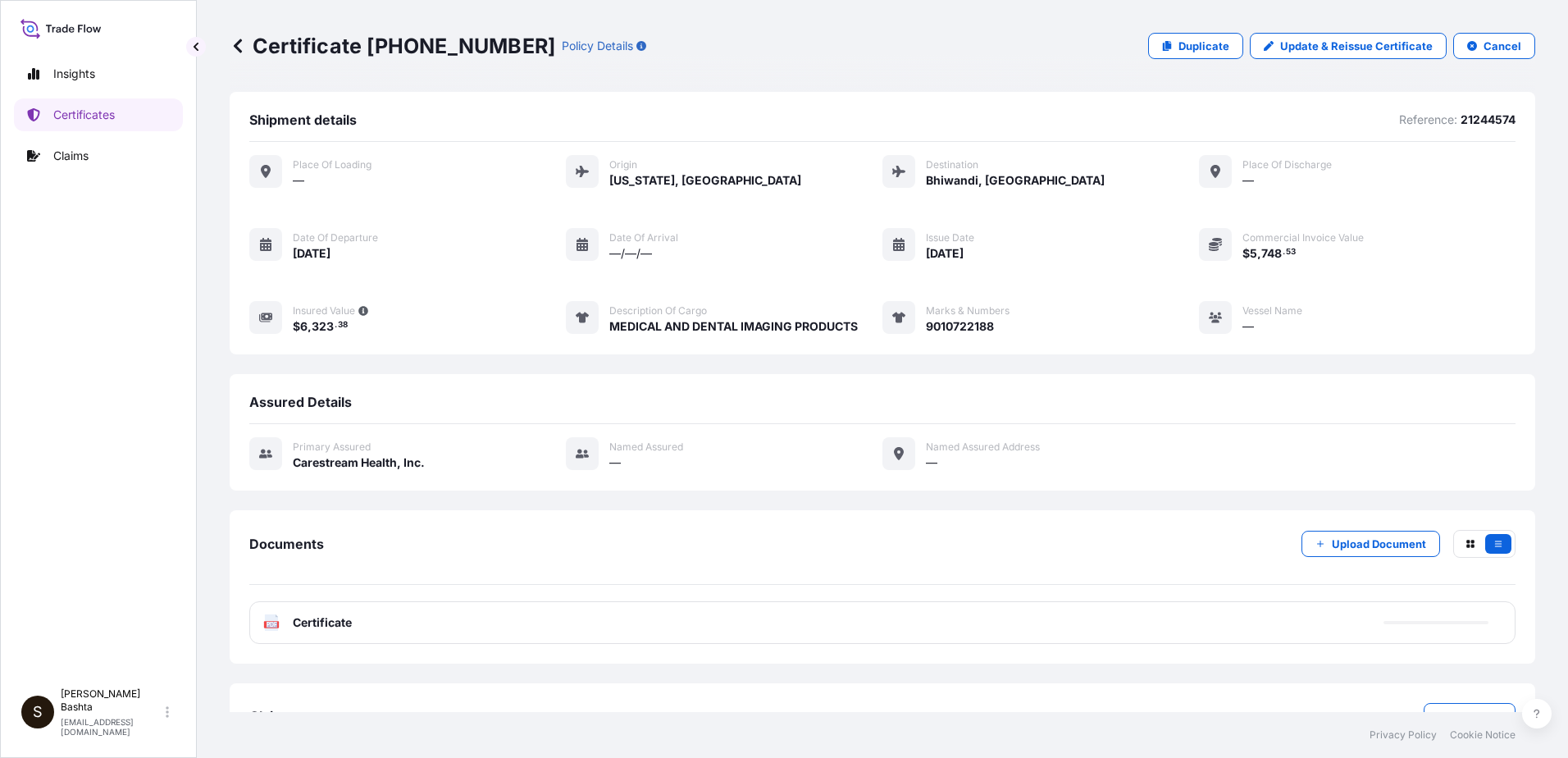
click at [270, 620] on icon at bounding box center [272, 622] width 14 height 16
click at [270, 619] on icon at bounding box center [272, 622] width 14 height 16
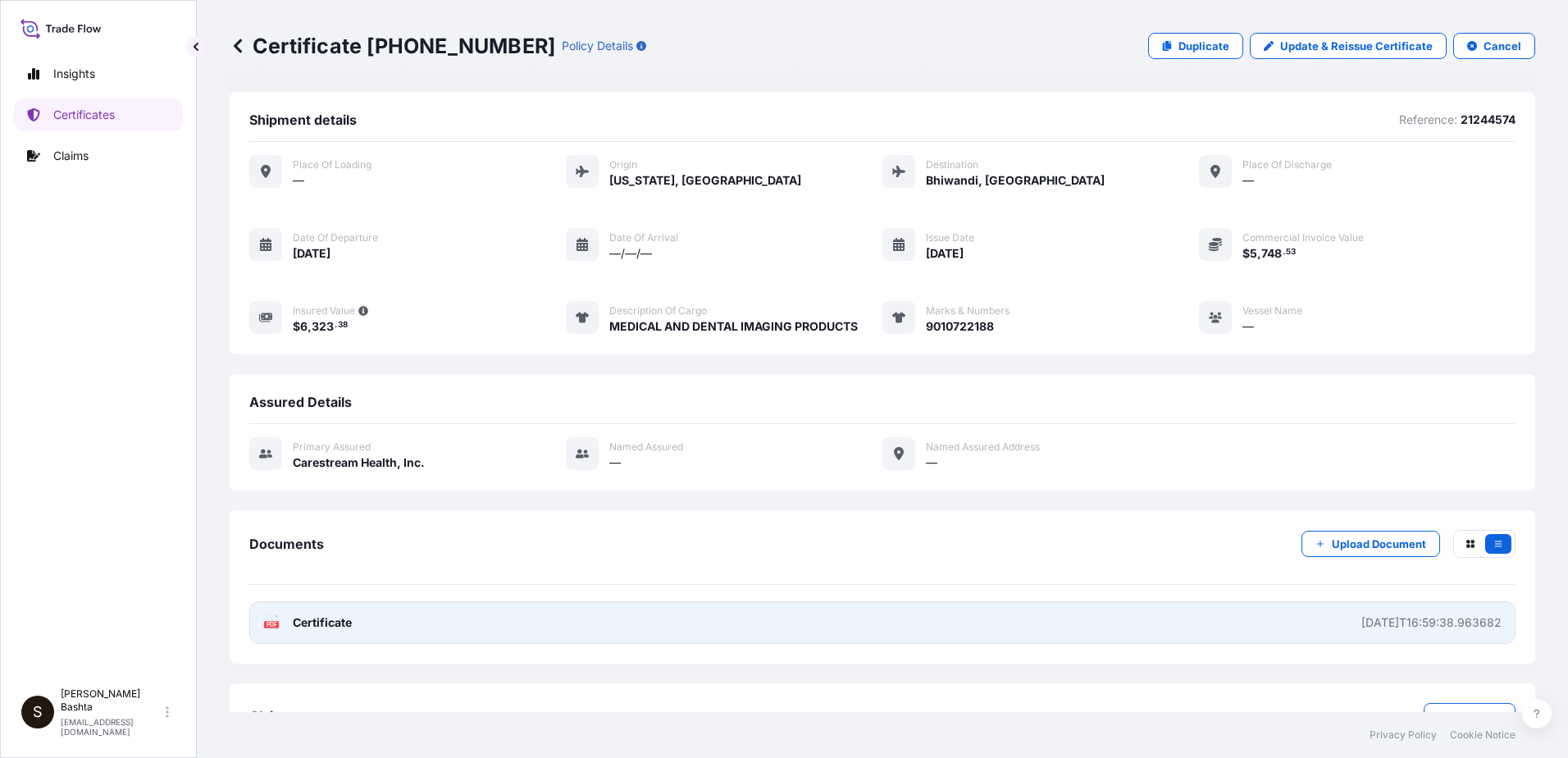
click at [269, 622] on text "PDF" at bounding box center [272, 624] width 11 height 6
